Goal: Transaction & Acquisition: Purchase product/service

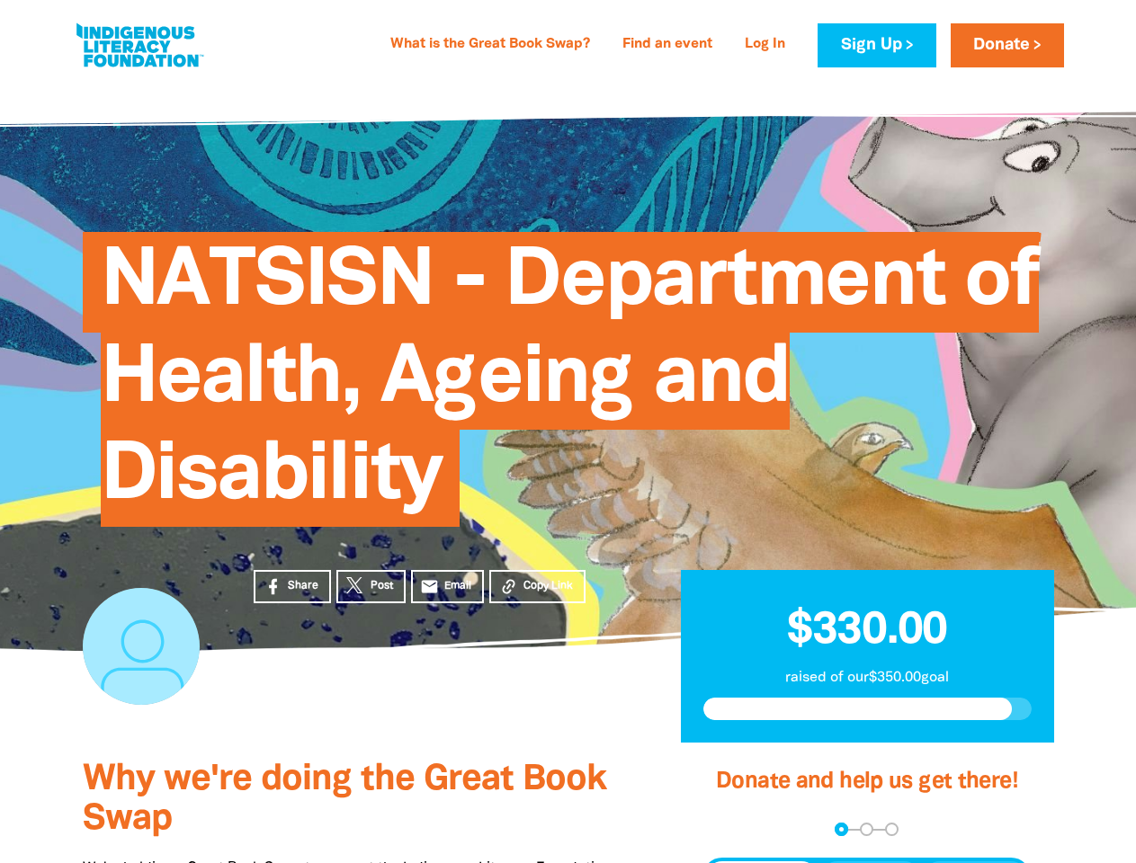
click at [567, 432] on span "NATSISN - Department of Health, Ageing and Disability" at bounding box center [570, 385] width 938 height 281
click at [726, 830] on div "arrow_back Back Step 1 Step 2 Step 3" at bounding box center [866, 829] width 328 height 13
click at [841, 829] on div "Navigate to step 1 of 3 to enter your donation amount" at bounding box center [841, 829] width 4 height 4
click at [762, 862] on span "Donation frequency" at bounding box center [761, 877] width 111 height 32
click at [870, 862] on button "Weekly" at bounding box center [870, 877] width 99 height 32
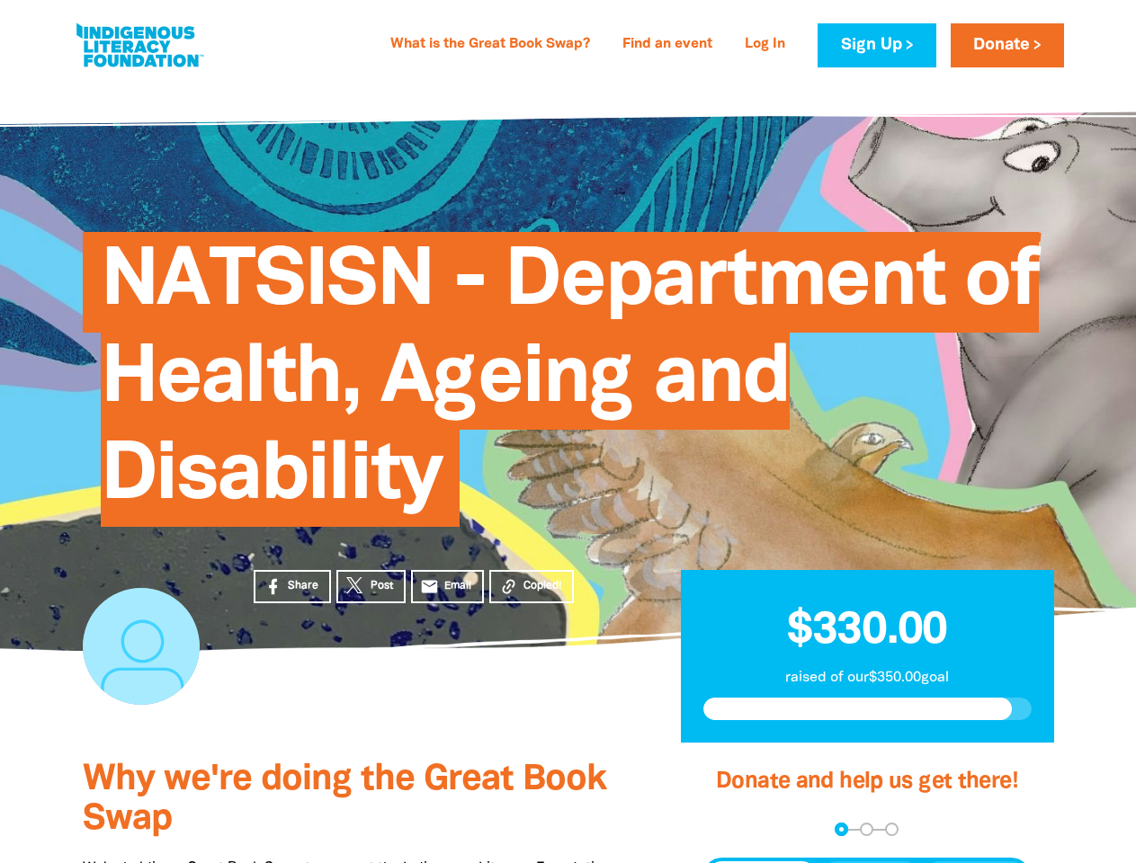
click at [975, 862] on button "Monthly" at bounding box center [974, 877] width 103 height 32
